Goal: Navigation & Orientation: Find specific page/section

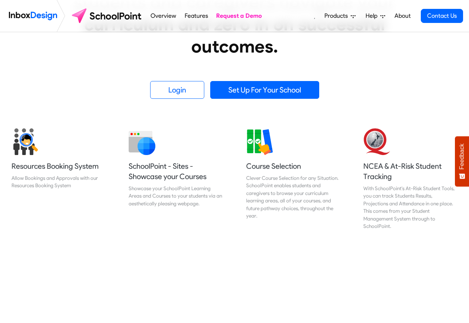
scroll to position [267, 0]
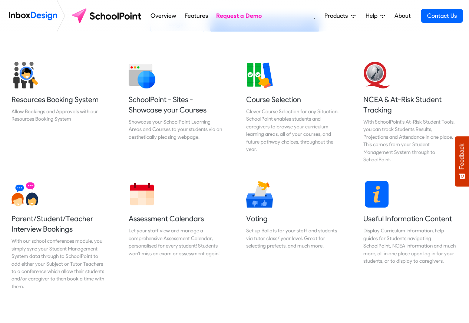
click at [351, 17] on icon at bounding box center [352, 16] width 5 height 5
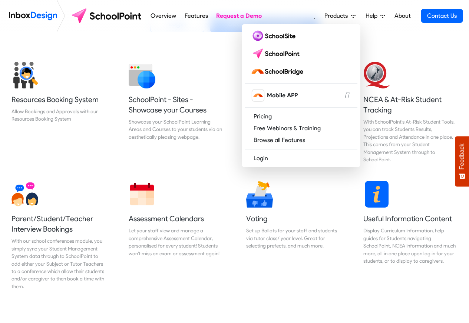
click at [371, 14] on span "Help" at bounding box center [372, 15] width 15 height 9
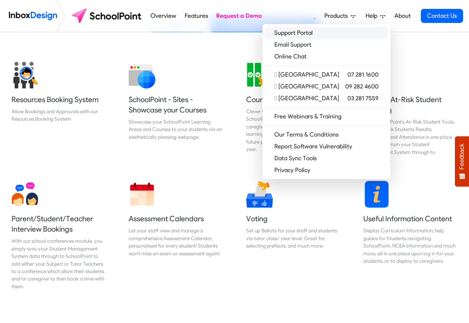
click at [324, 33] on link "Support Portal" at bounding box center [326, 33] width 122 height 12
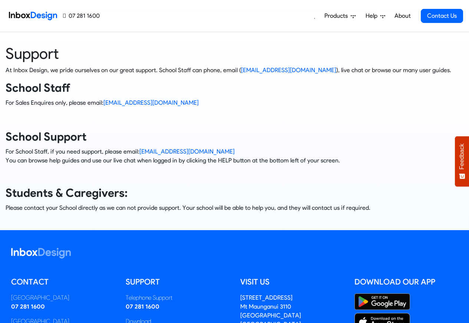
click at [334, 13] on span "Products" at bounding box center [337, 15] width 26 height 9
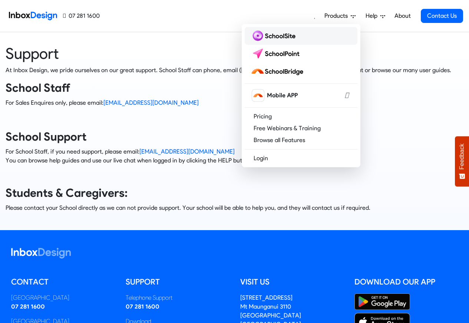
click at [280, 39] on img at bounding box center [274, 36] width 48 height 12
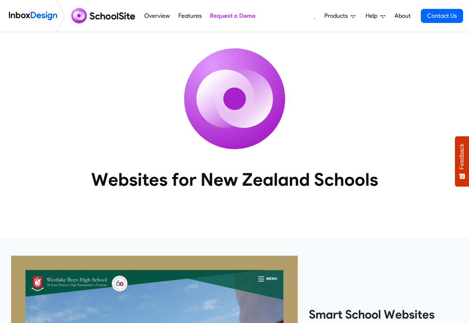
click at [279, 51] on img at bounding box center [234, 98] width 133 height 133
